Goal: Check status: Check status

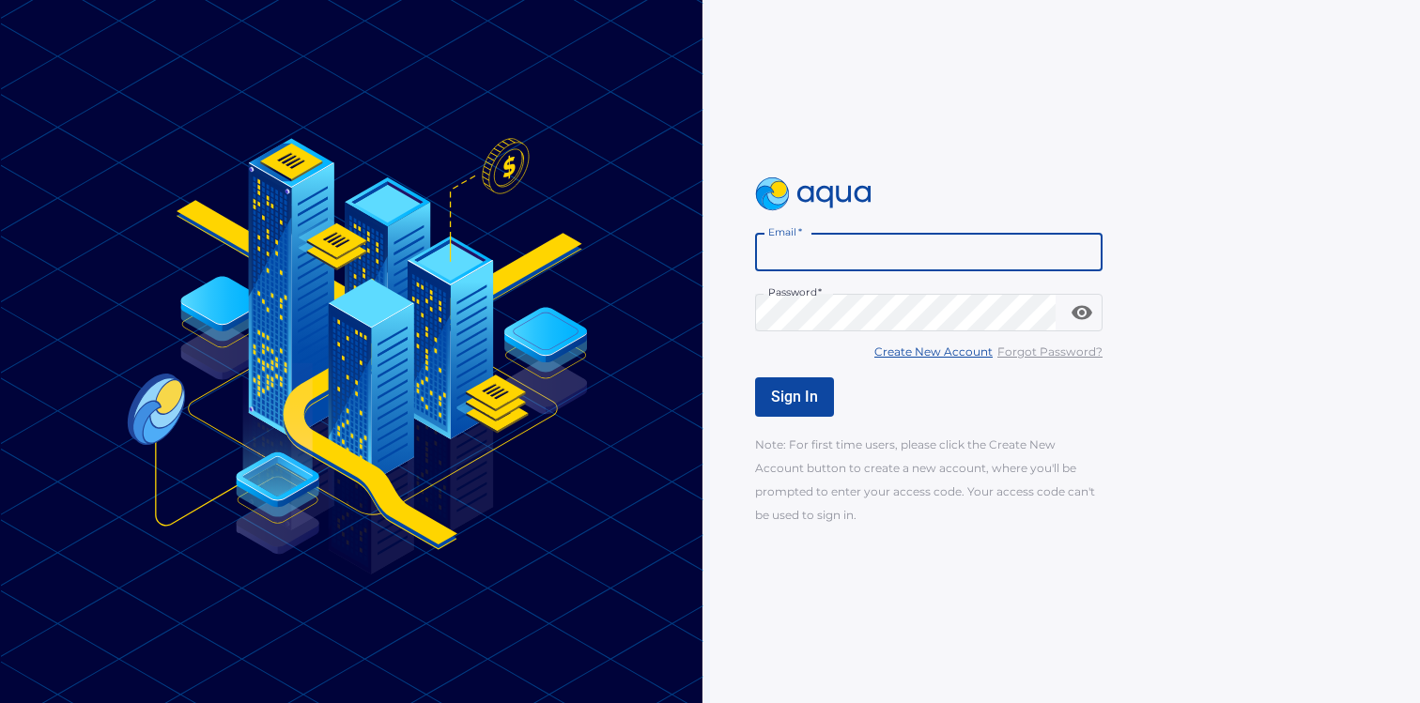
click at [822, 254] on input "Email   *" at bounding box center [928, 253] width 347 height 38
paste input "**********"
type input "**********"
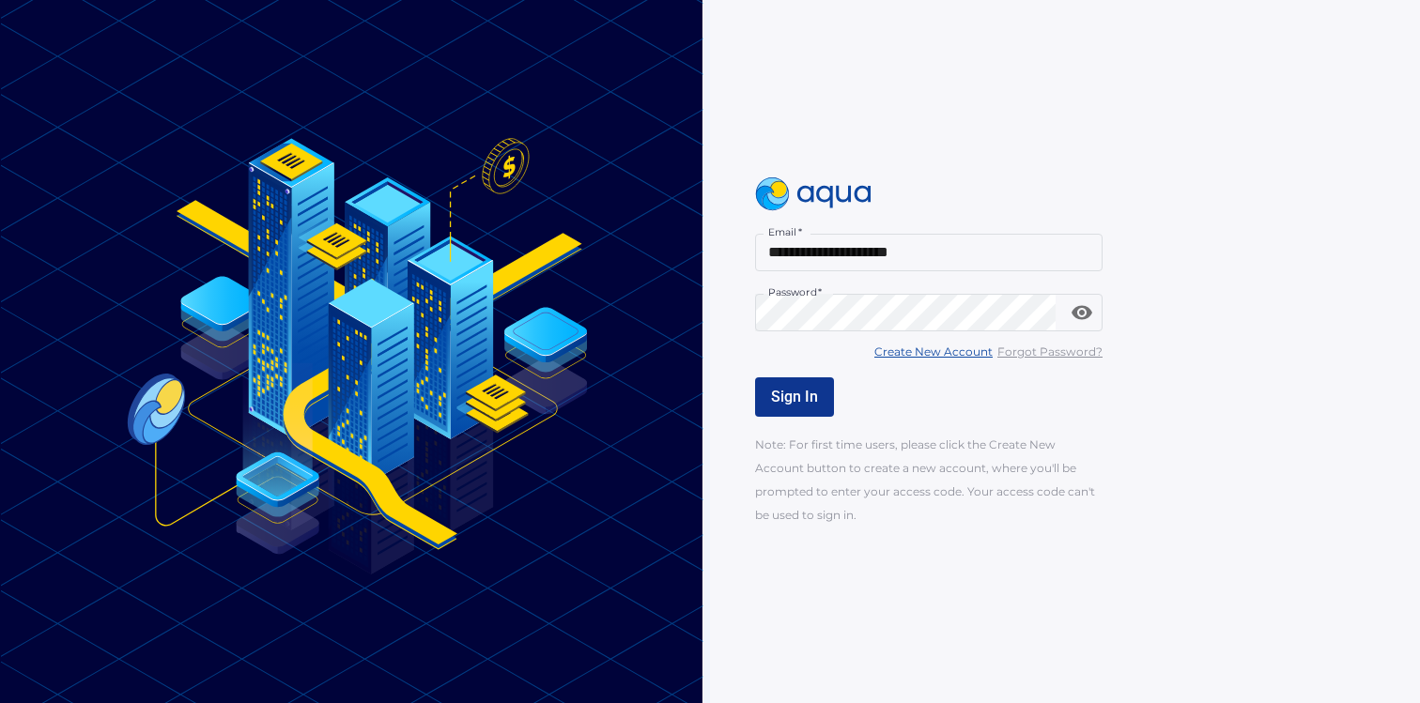
click at [790, 408] on button "Sign In" at bounding box center [794, 396] width 79 height 39
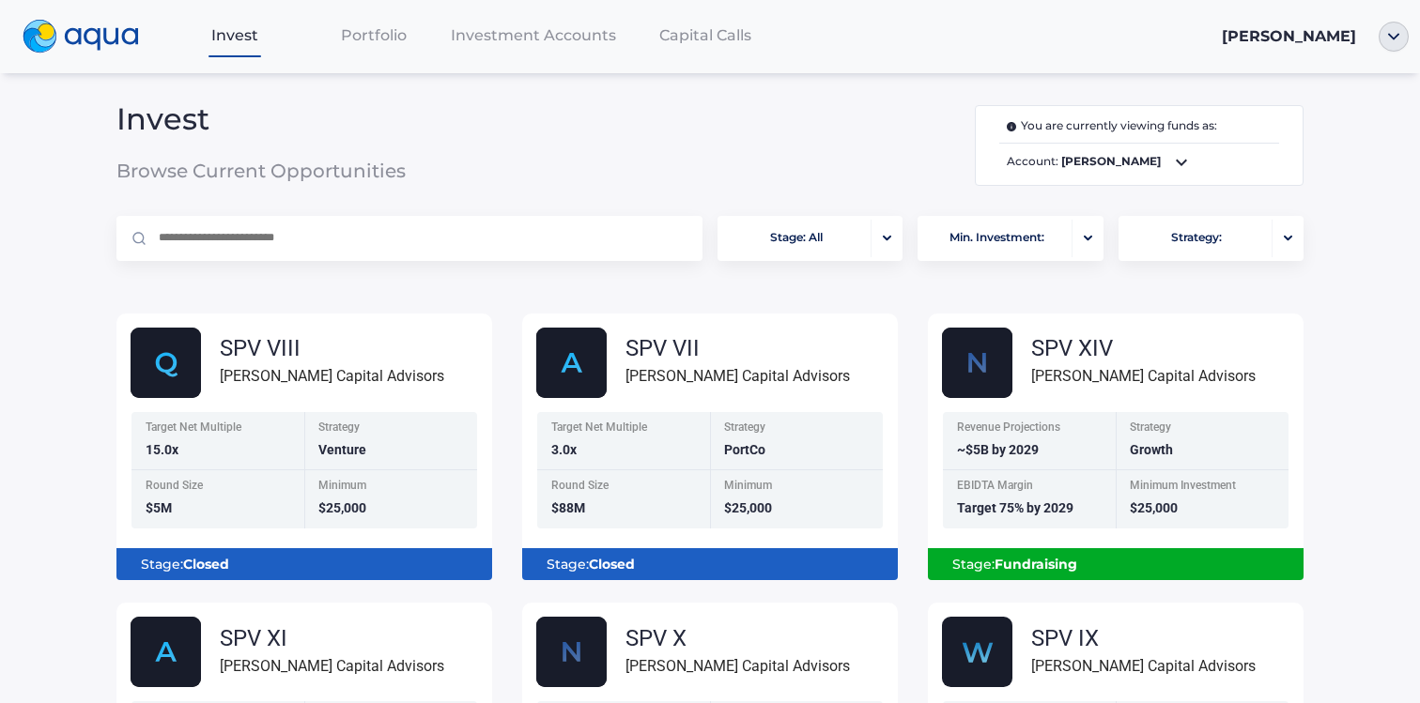
click at [1374, 219] on div "Invest Portfolio Investment Accounts Capital Calls [PERSON_NAME] Invest Browse …" at bounding box center [710, 351] width 1420 height 703
click at [371, 36] on span "Portfolio" at bounding box center [374, 35] width 66 height 18
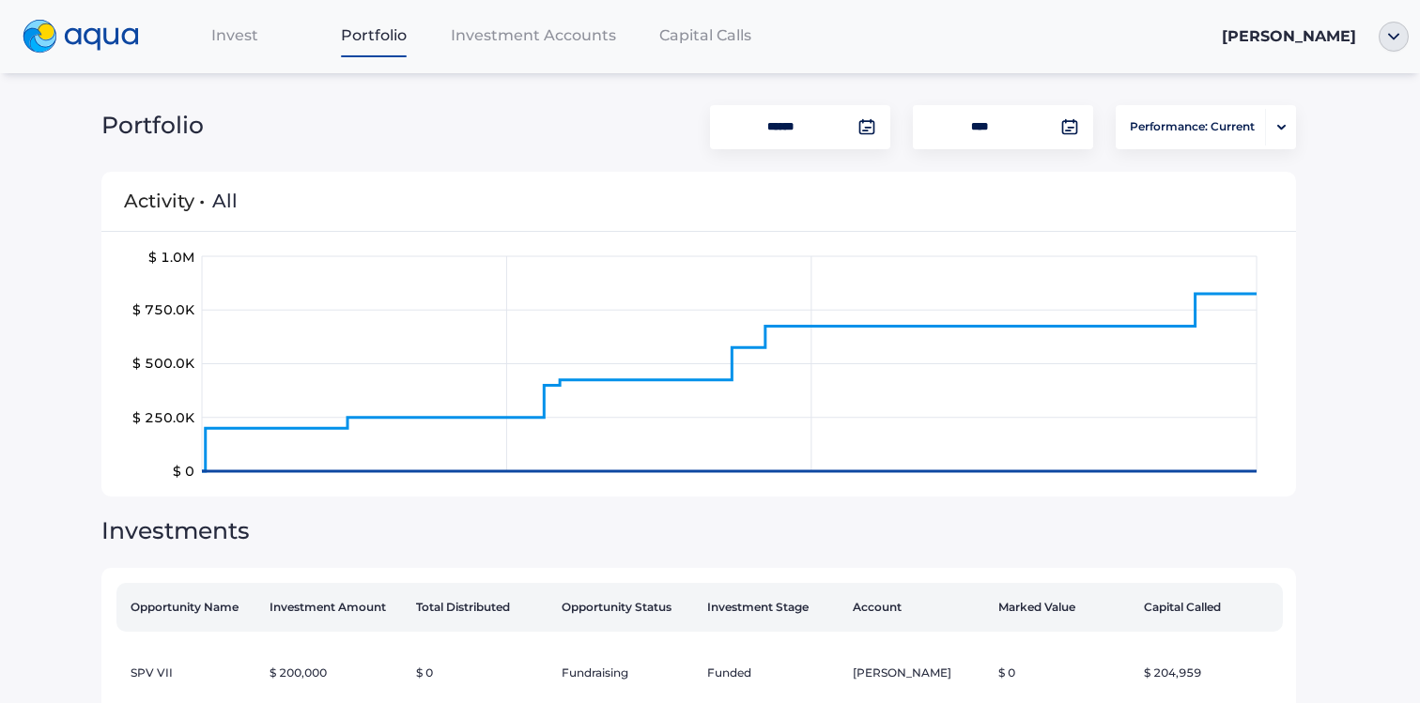
click at [547, 24] on div "Investment Accounts" at bounding box center [533, 35] width 180 height 38
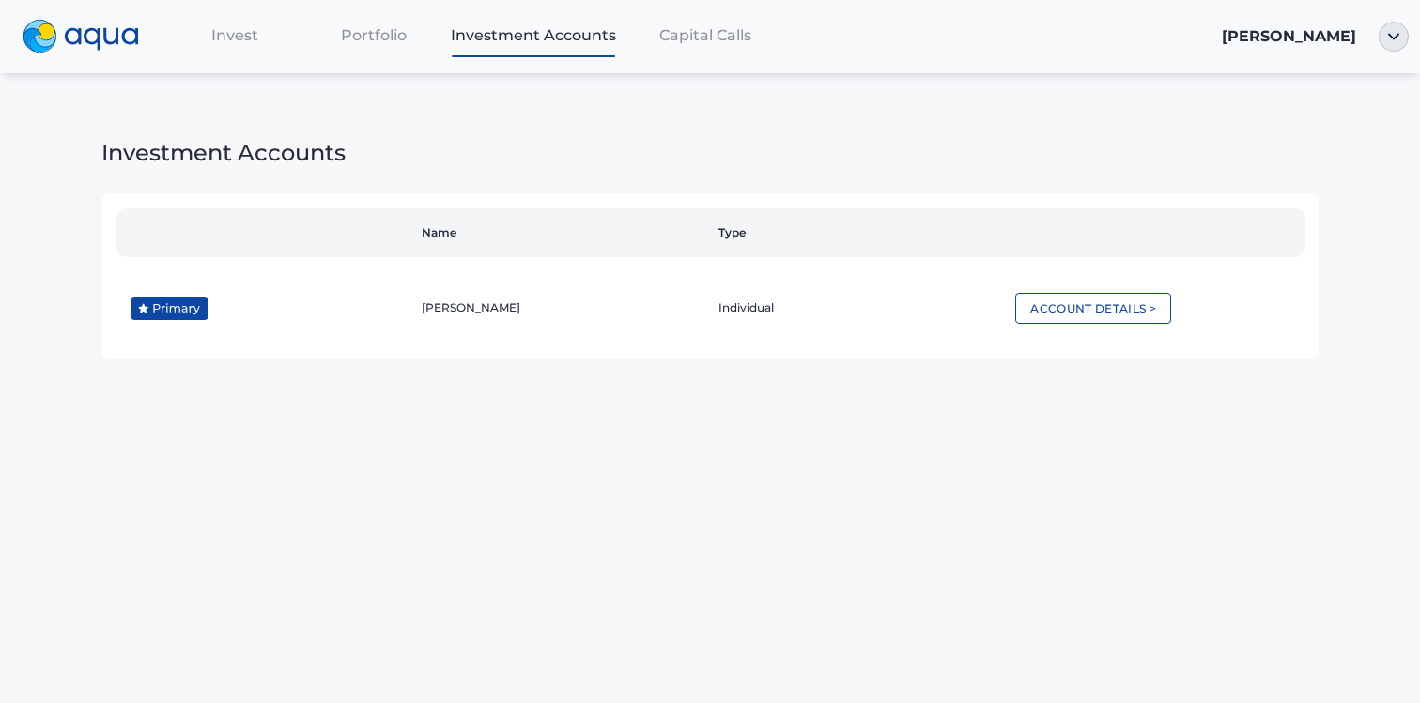
click at [714, 41] on span "Capital Calls" at bounding box center [705, 35] width 92 height 18
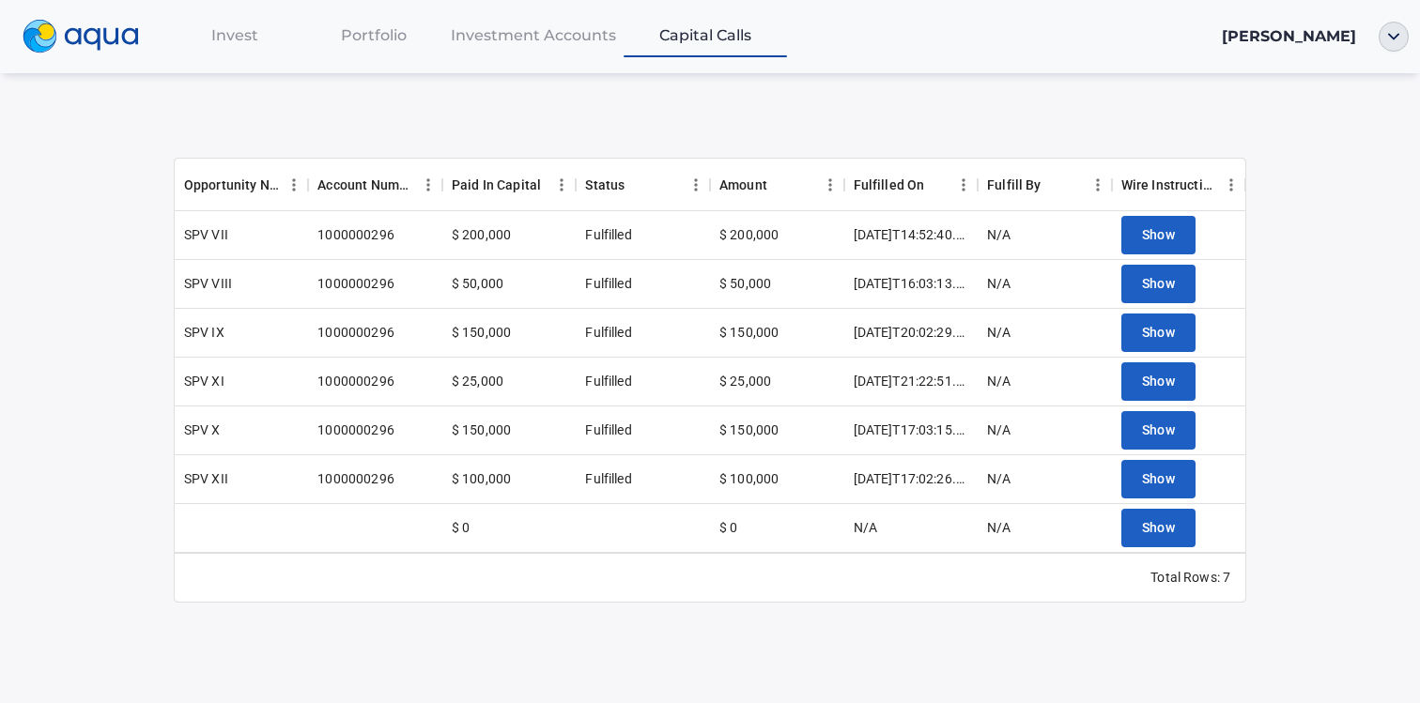
click at [871, 129] on div "Opportunity Name Account Number Paid In Capital Status Amount Fulfilled On Fulf…" at bounding box center [710, 347] width 1072 height 558
click at [1162, 233] on span "Show" at bounding box center [1159, 234] width 34 height 23
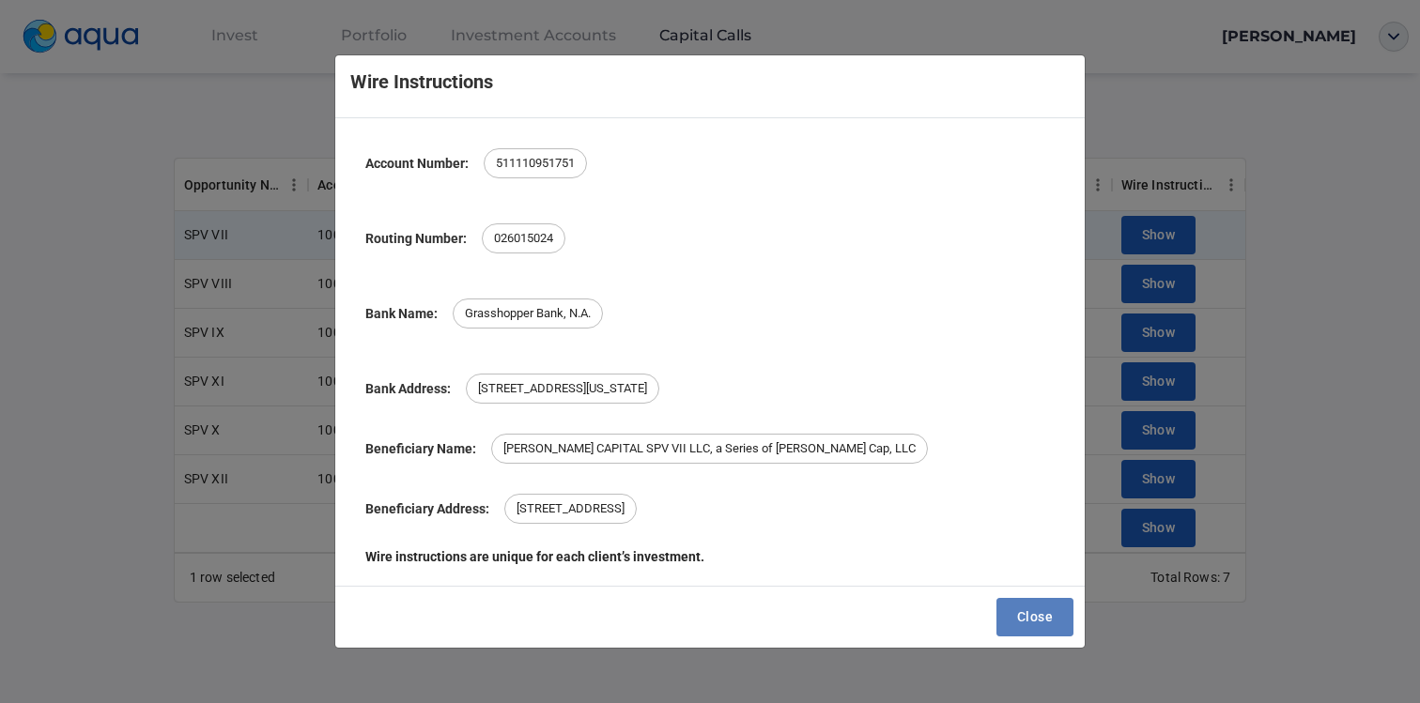
click at [1036, 611] on span "Close" at bounding box center [1035, 617] width 36 height 23
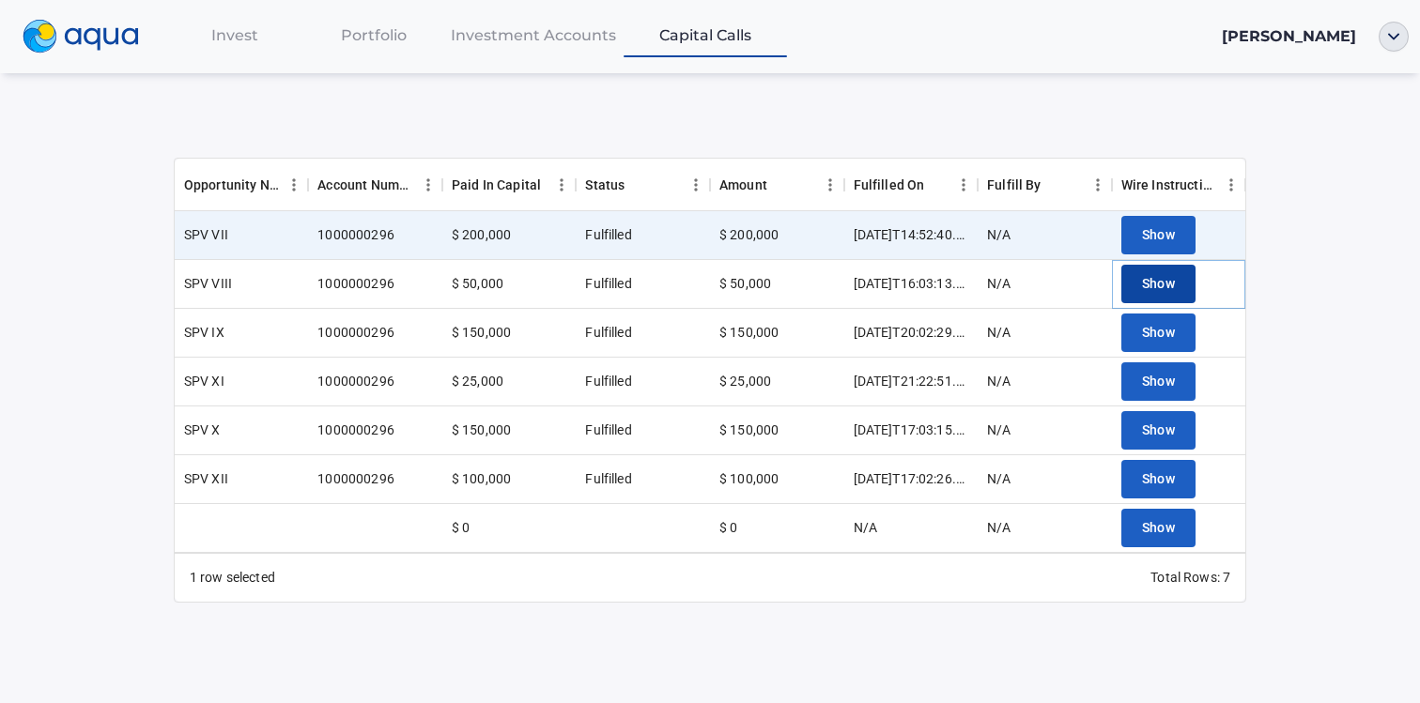
click at [1159, 278] on span "Show" at bounding box center [1159, 283] width 34 height 23
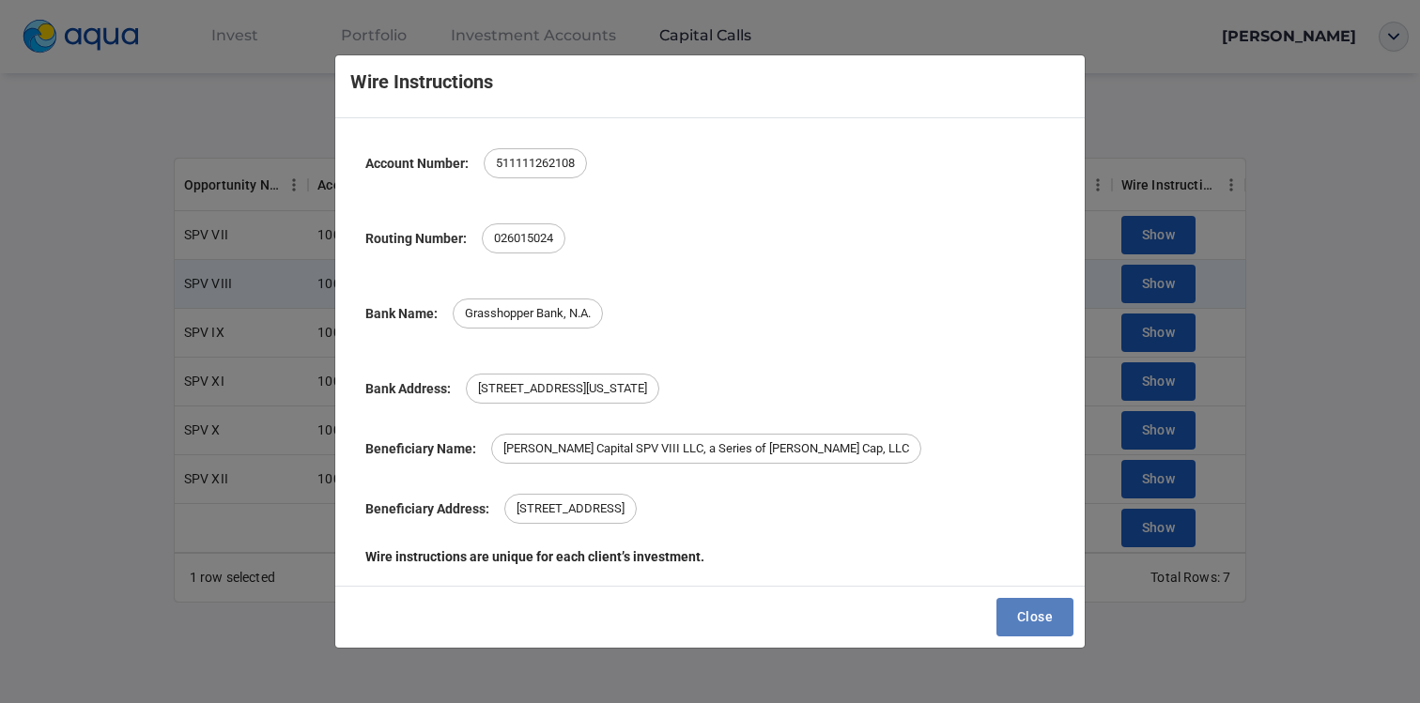
click at [1037, 619] on span "Close" at bounding box center [1035, 617] width 36 height 23
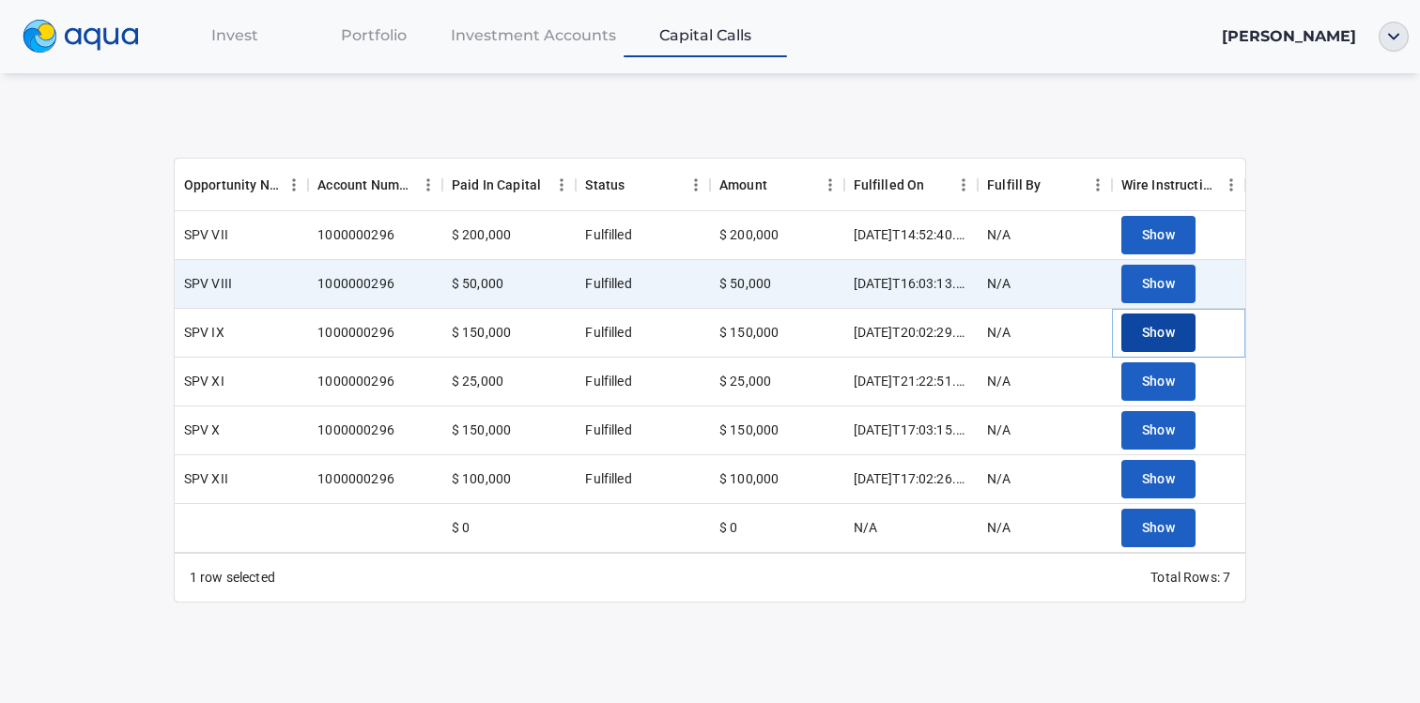
click at [1158, 323] on span "Show" at bounding box center [1159, 332] width 34 height 23
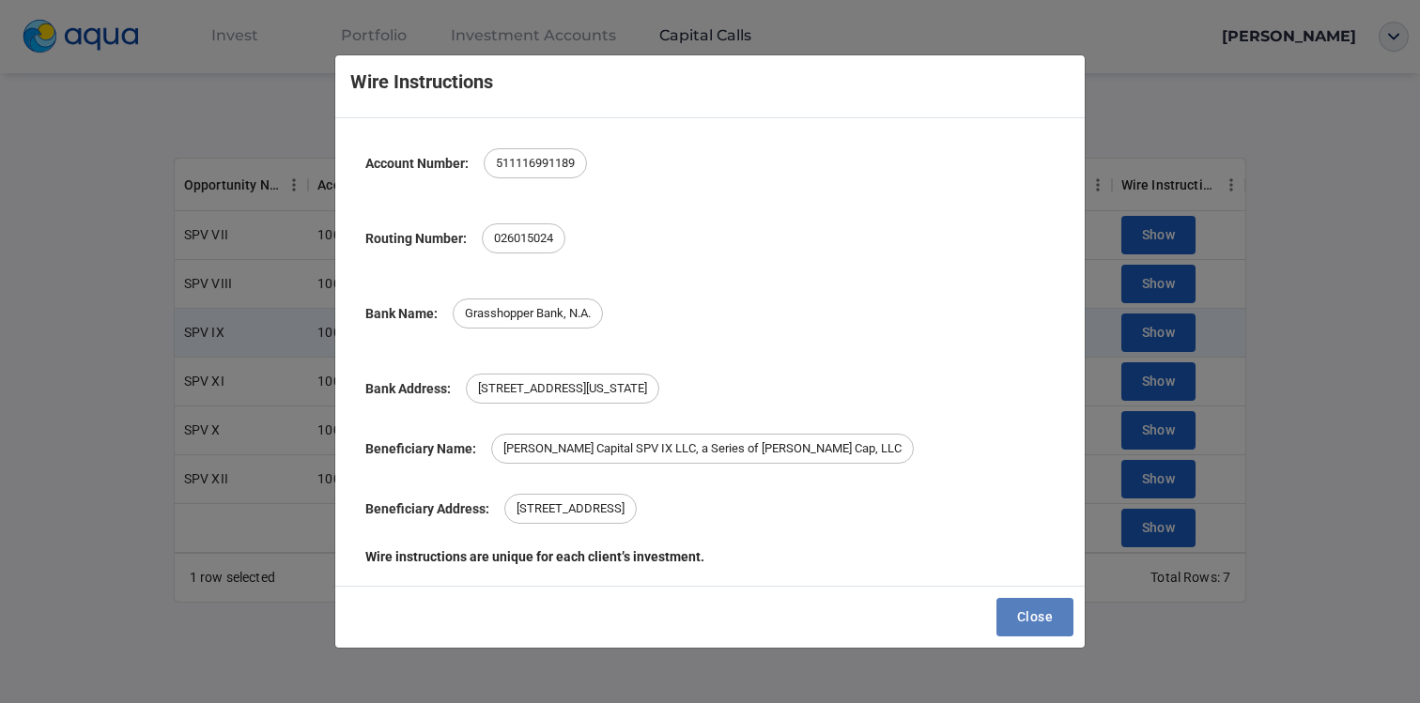
click at [1023, 612] on span "Close" at bounding box center [1035, 617] width 36 height 23
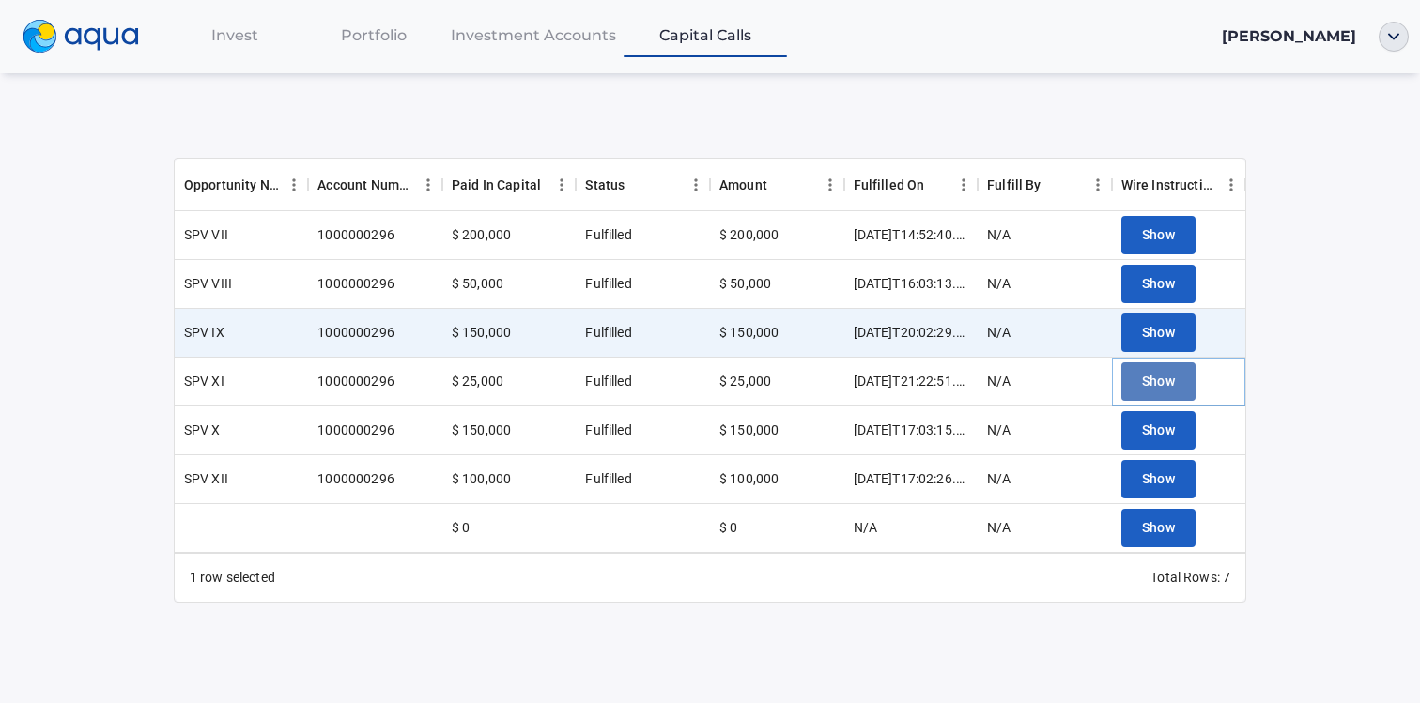
click at [1162, 377] on span "Show" at bounding box center [1159, 381] width 34 height 23
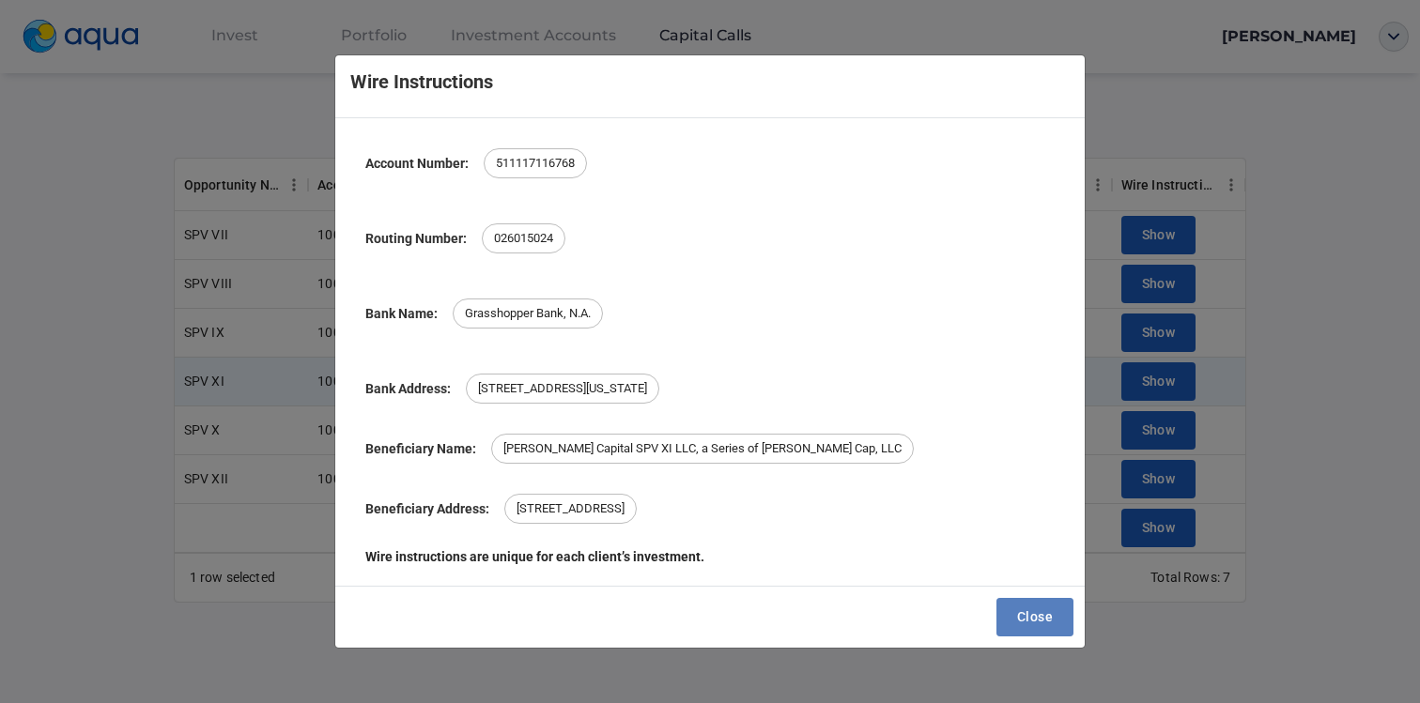
click at [1019, 614] on span "Close" at bounding box center [1035, 617] width 36 height 23
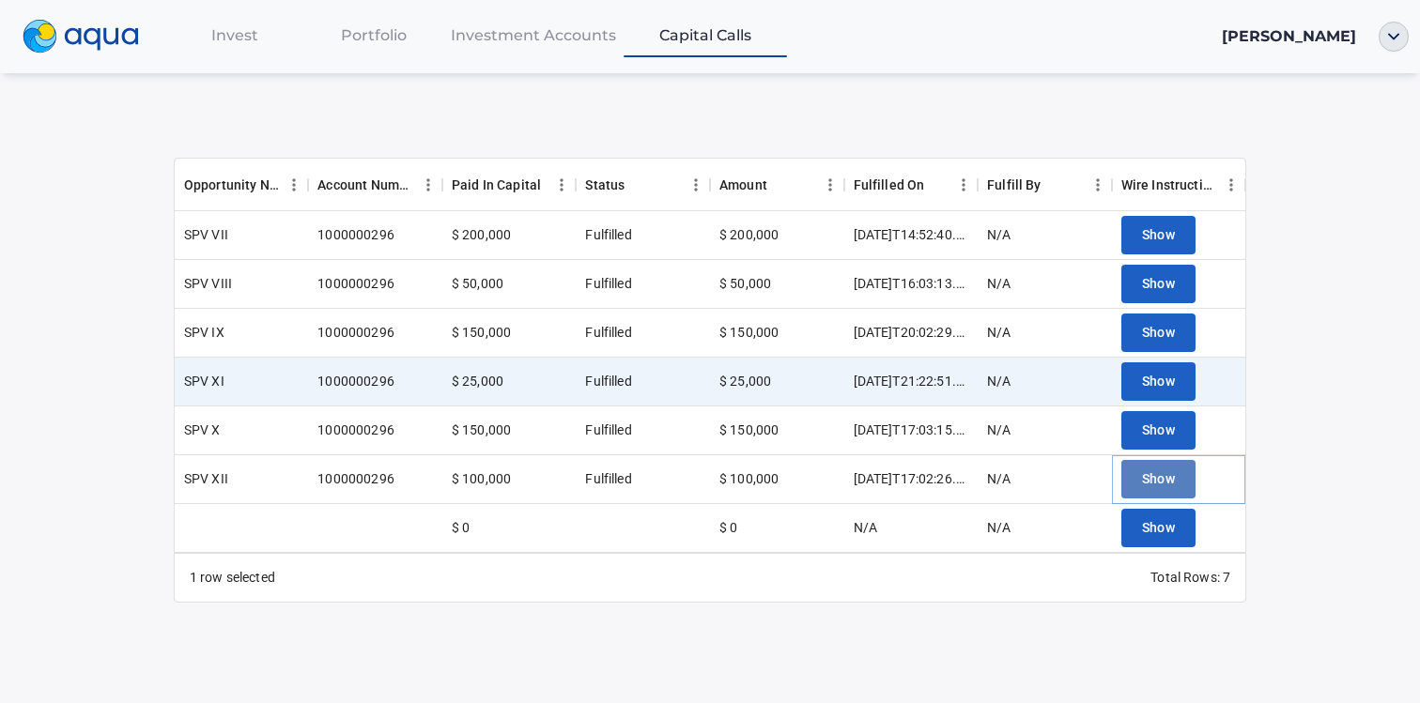
click at [1148, 474] on span "Show" at bounding box center [1159, 479] width 34 height 23
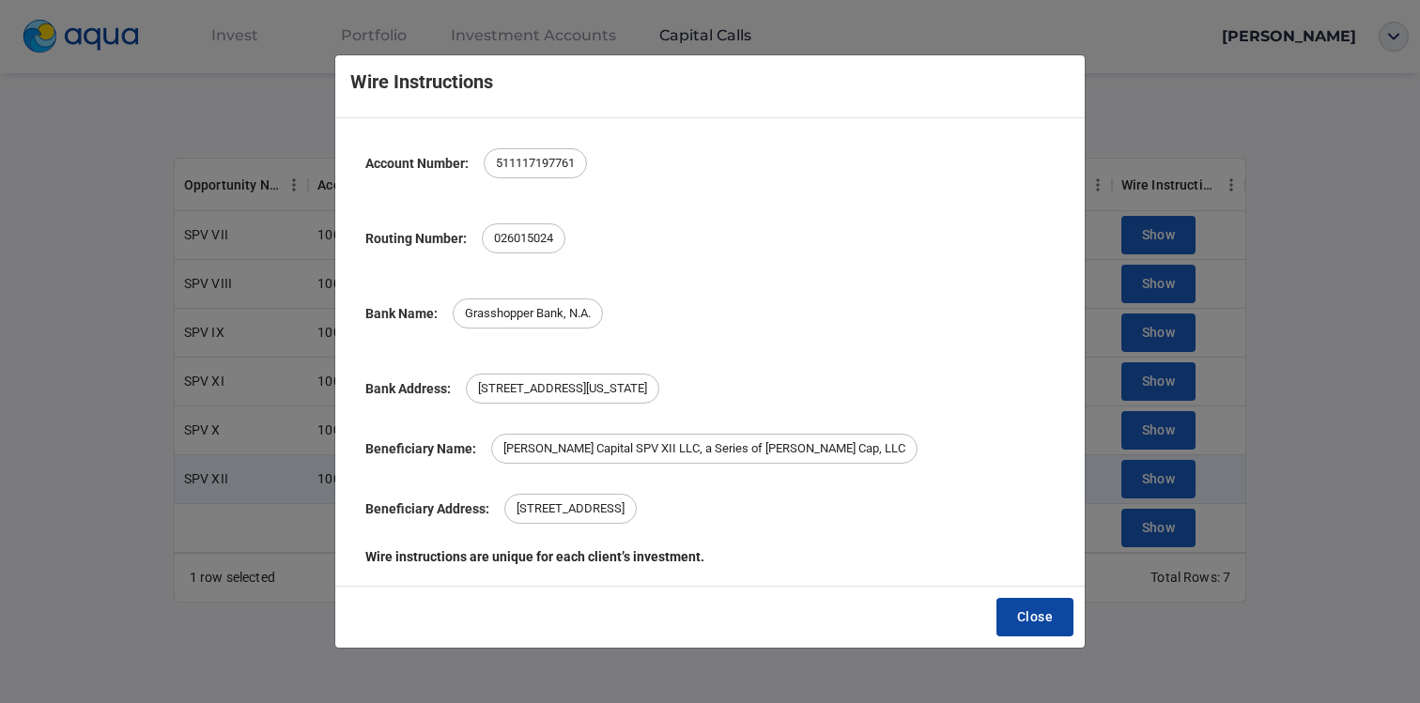
click at [1037, 609] on span "Close" at bounding box center [1035, 617] width 36 height 23
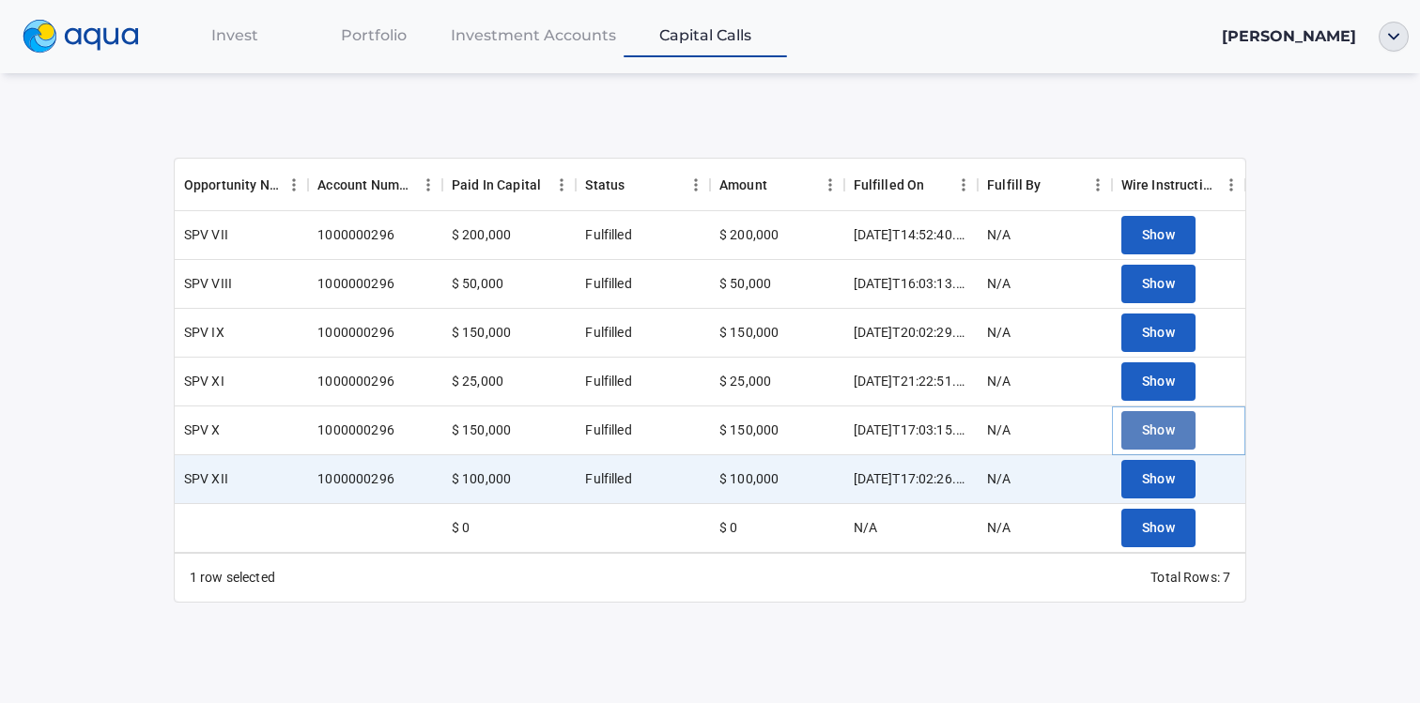
click at [1168, 438] on span "Show" at bounding box center [1159, 430] width 34 height 23
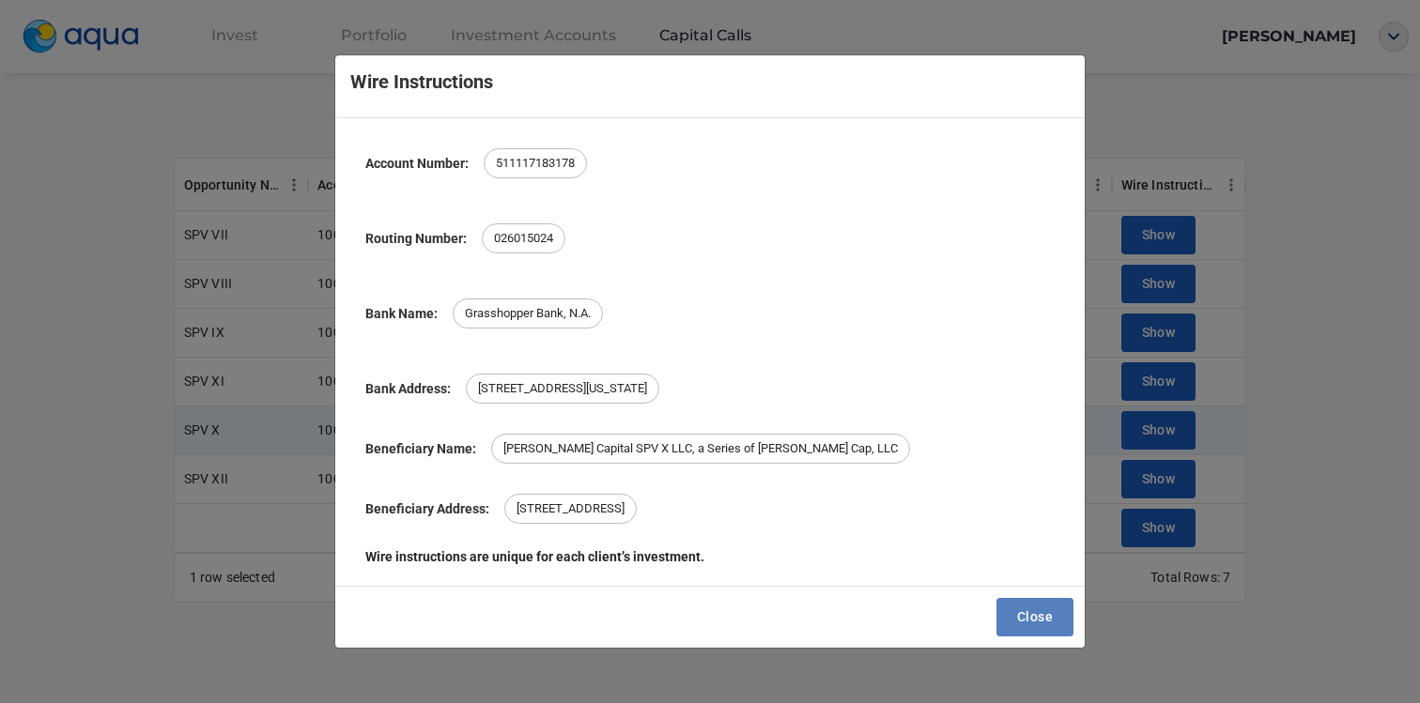
click at [1028, 610] on span "Close" at bounding box center [1035, 617] width 36 height 23
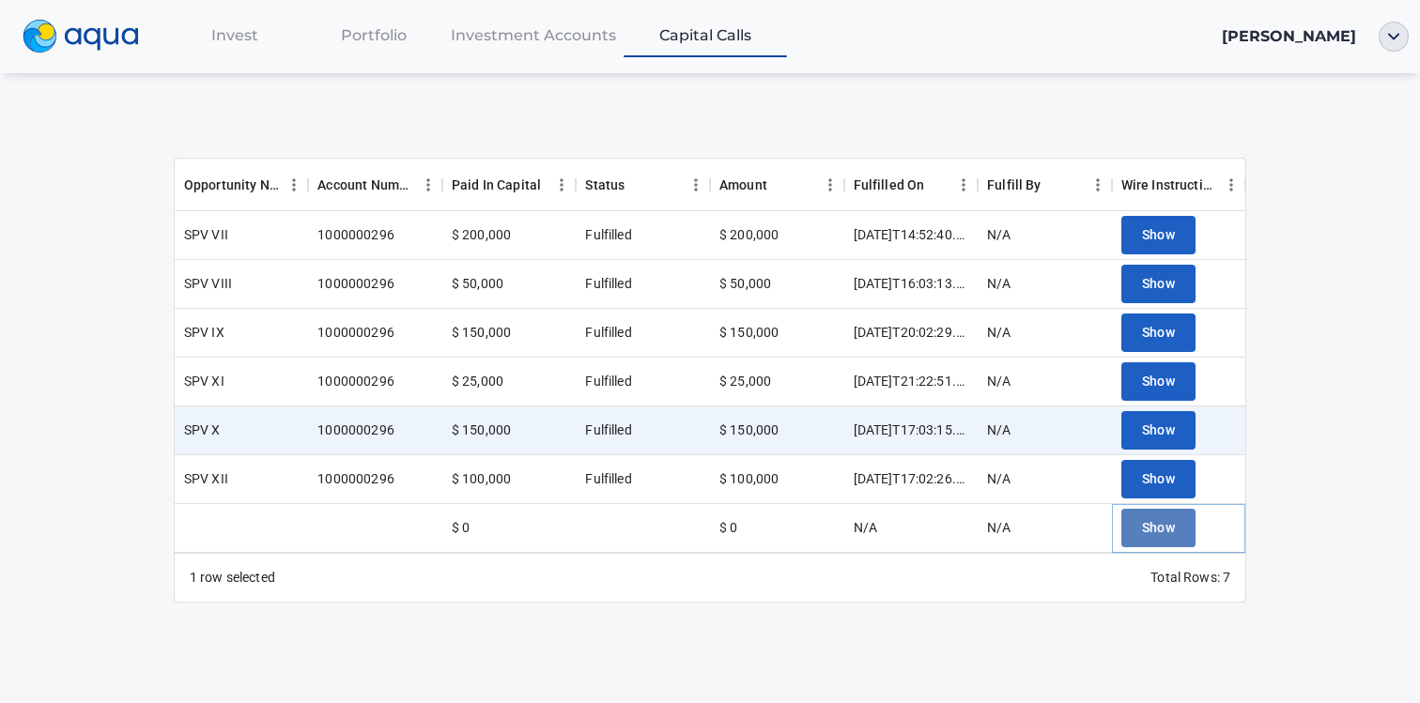
click at [1150, 530] on span "Show" at bounding box center [1159, 527] width 34 height 23
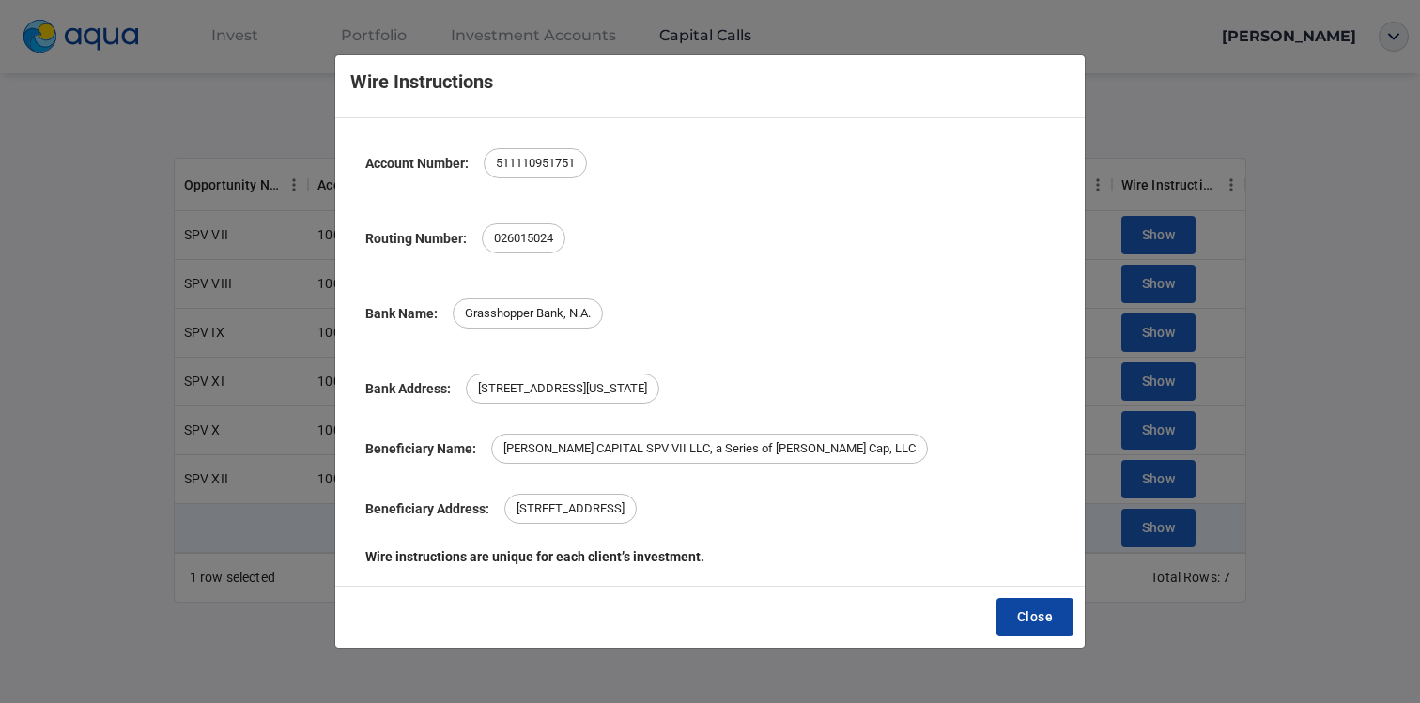
click at [1032, 608] on span "Close" at bounding box center [1035, 617] width 36 height 23
